Goal: Task Accomplishment & Management: Use online tool/utility

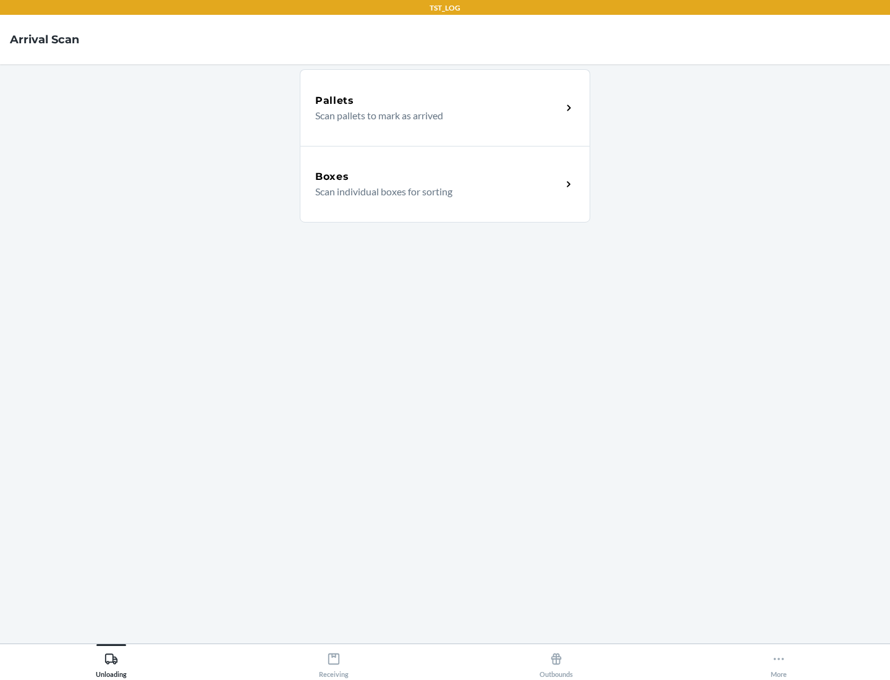
click at [438, 177] on div "Boxes" at bounding box center [438, 176] width 247 height 15
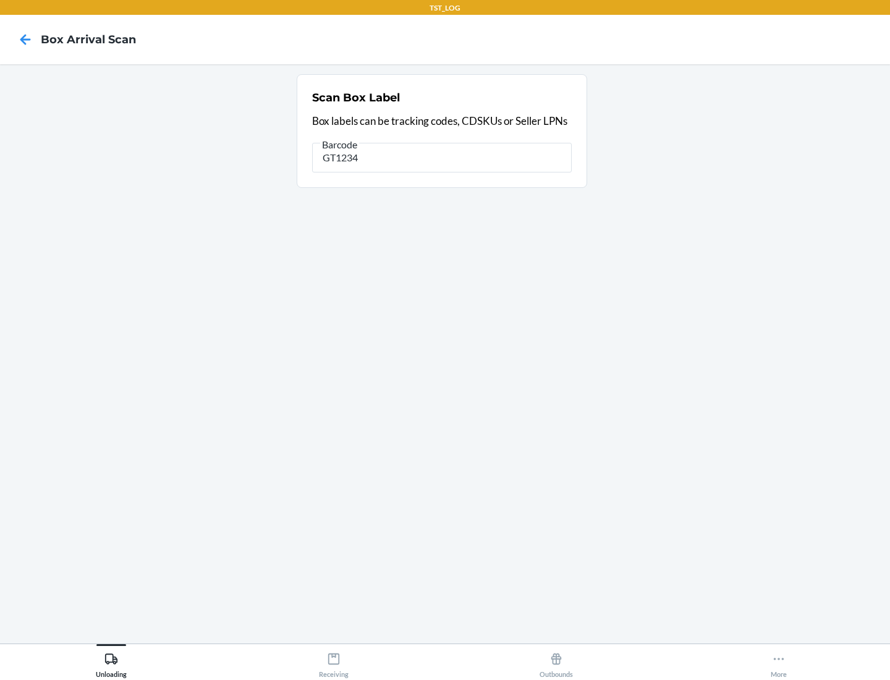
type input "GT1234"
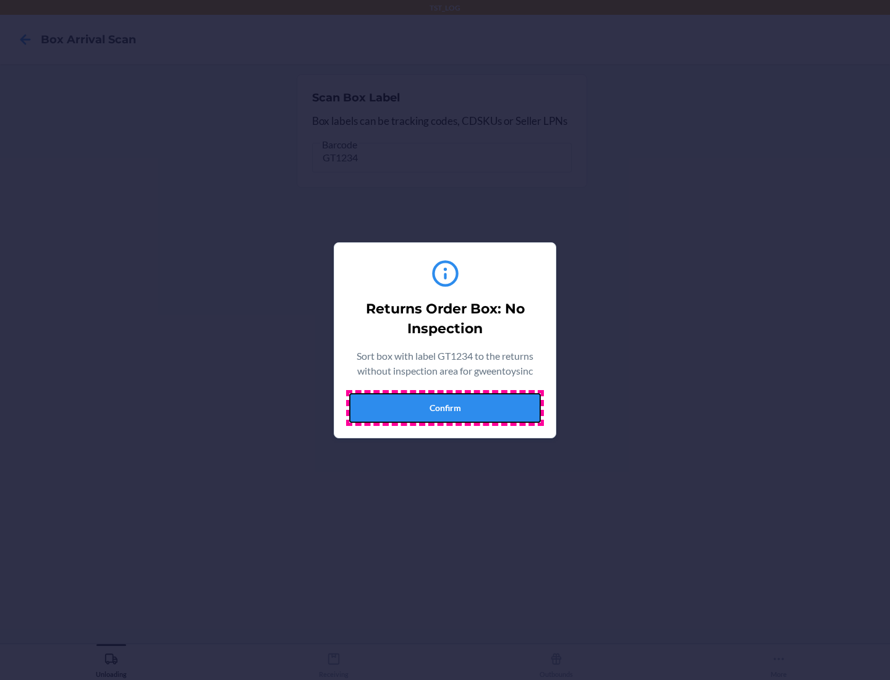
click at [445, 408] on button "Confirm" at bounding box center [445, 408] width 192 height 30
